Goal: Information Seeking & Learning: Learn about a topic

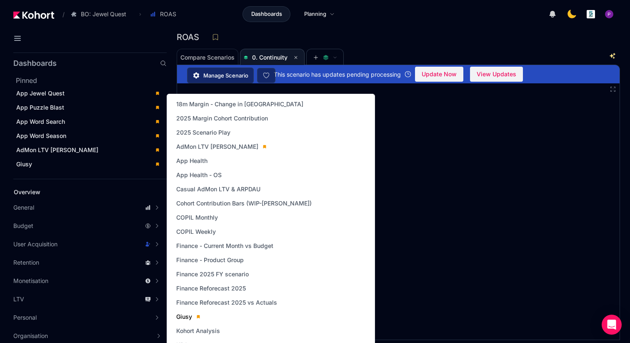
click at [187, 321] on link "Giusy" at bounding box center [188, 317] width 29 height 12
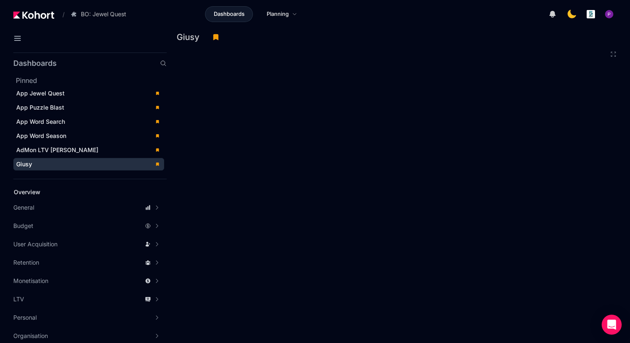
scroll to position [2, 0]
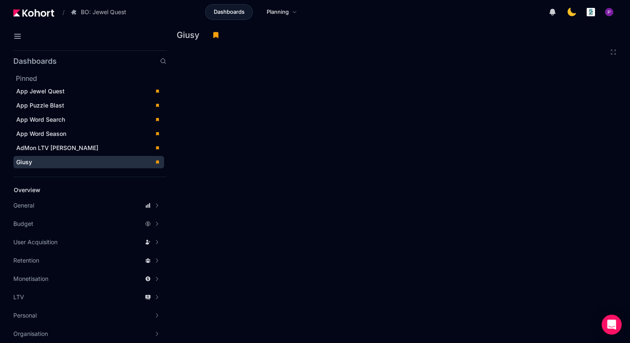
click at [611, 51] on icon at bounding box center [613, 52] width 5 height 5
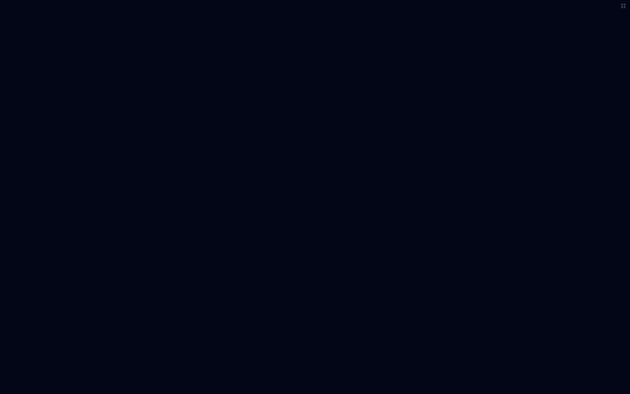
click at [623, 6] on icon at bounding box center [623, 6] width 7 height 7
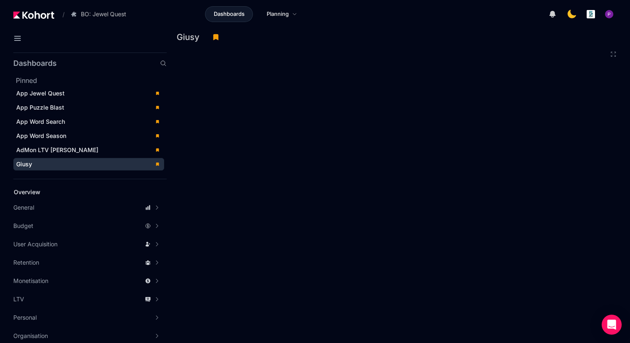
scroll to position [2, 0]
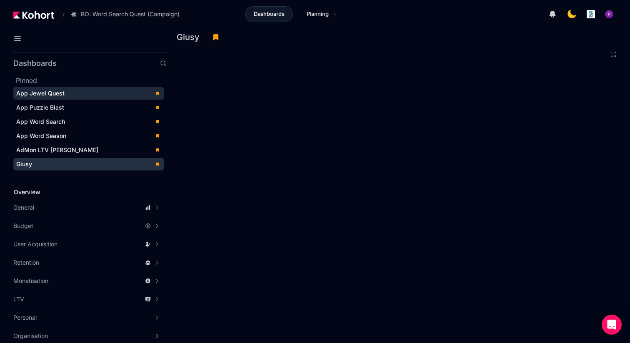
click at [93, 93] on div "App Jewel Quest" at bounding box center [82, 93] width 133 height 8
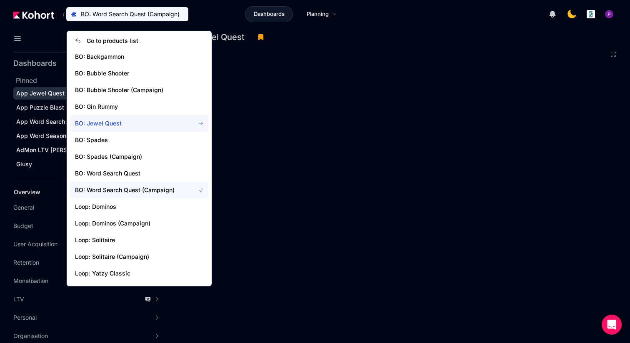
click at [111, 126] on span "BO: Jewel Quest" at bounding box center [130, 123] width 110 height 8
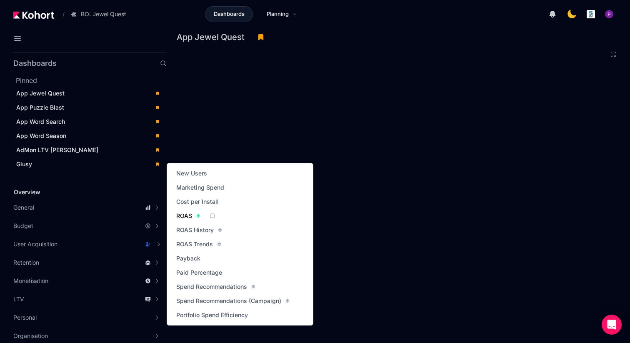
click at [181, 217] on span "ROAS" at bounding box center [184, 216] width 16 height 8
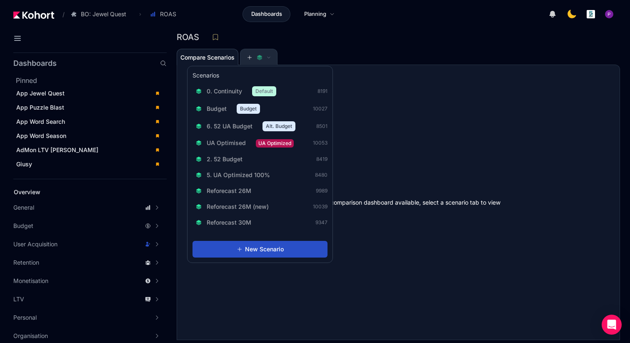
click at [259, 63] on button at bounding box center [258, 57] width 25 height 17
click at [254, 56] on span at bounding box center [259, 57] width 24 height 6
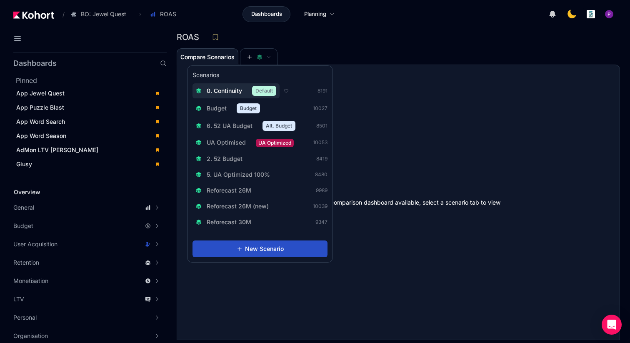
click at [233, 90] on span "0. Continuity" at bounding box center [224, 91] width 35 height 8
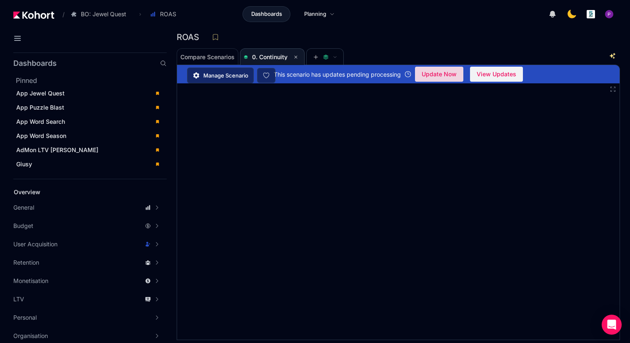
click at [439, 73] on span "Update Now" at bounding box center [439, 74] width 35 height 13
click at [435, 73] on span "Update Now" at bounding box center [439, 74] width 35 height 13
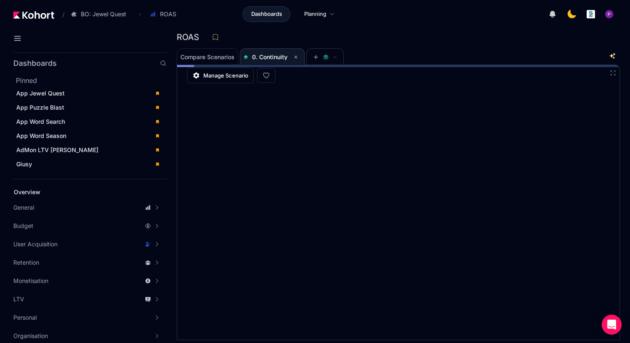
click at [611, 73] on icon at bounding box center [613, 73] width 7 height 7
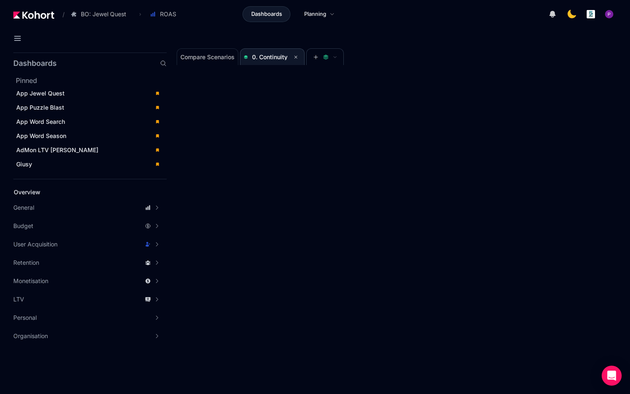
click at [623, 5] on icon at bounding box center [623, 6] width 7 height 7
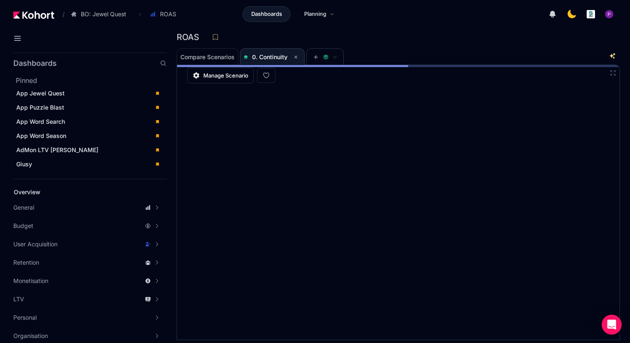
click at [610, 75] on icon at bounding box center [613, 73] width 7 height 7
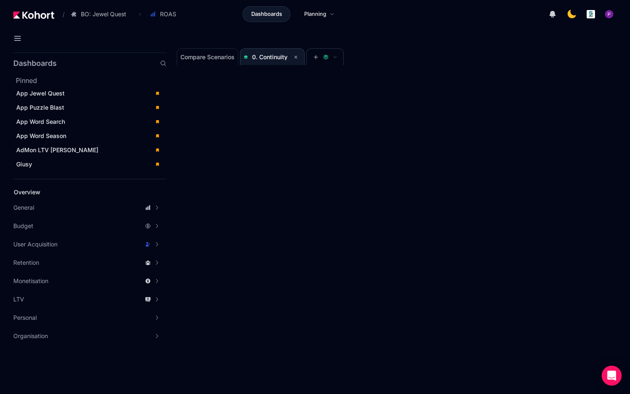
click at [623, 5] on icon at bounding box center [623, 6] width 7 height 7
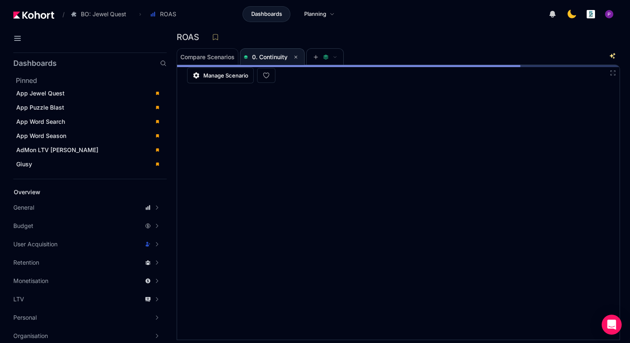
click at [613, 71] on icon at bounding box center [613, 73] width 7 height 7
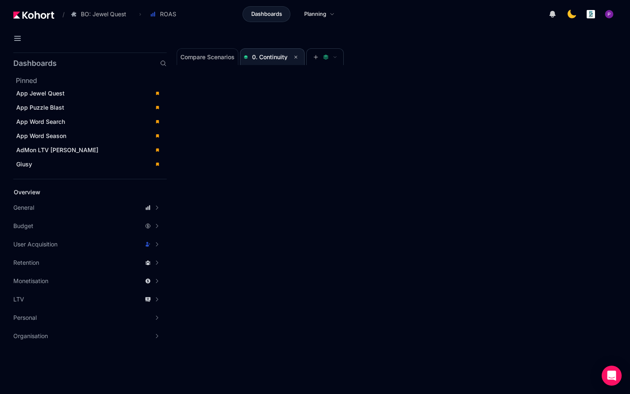
click at [625, 5] on icon at bounding box center [623, 6] width 7 height 7
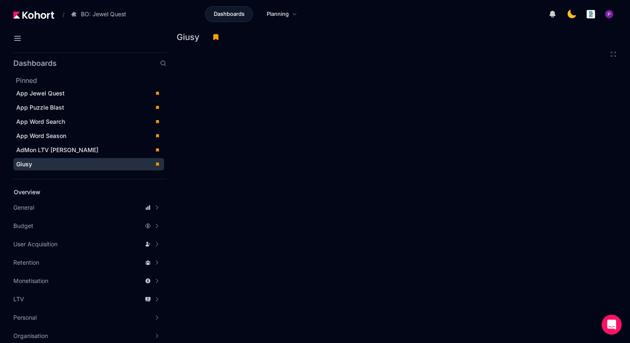
scroll to position [2, 0]
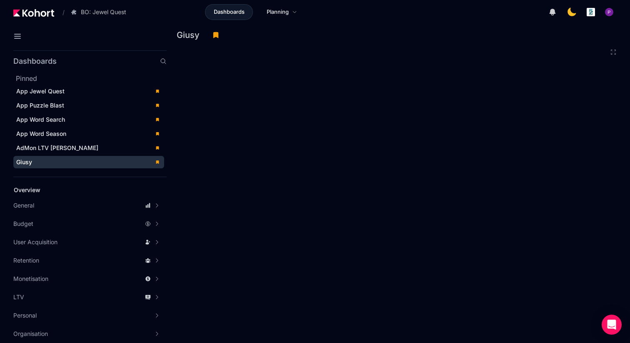
click at [615, 53] on icon at bounding box center [613, 52] width 5 height 5
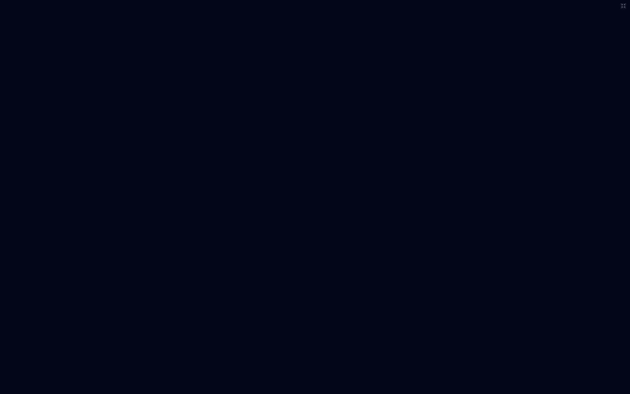
click at [620, 6] on icon at bounding box center [623, 6] width 7 height 7
